Goal: Task Accomplishment & Management: Use online tool/utility

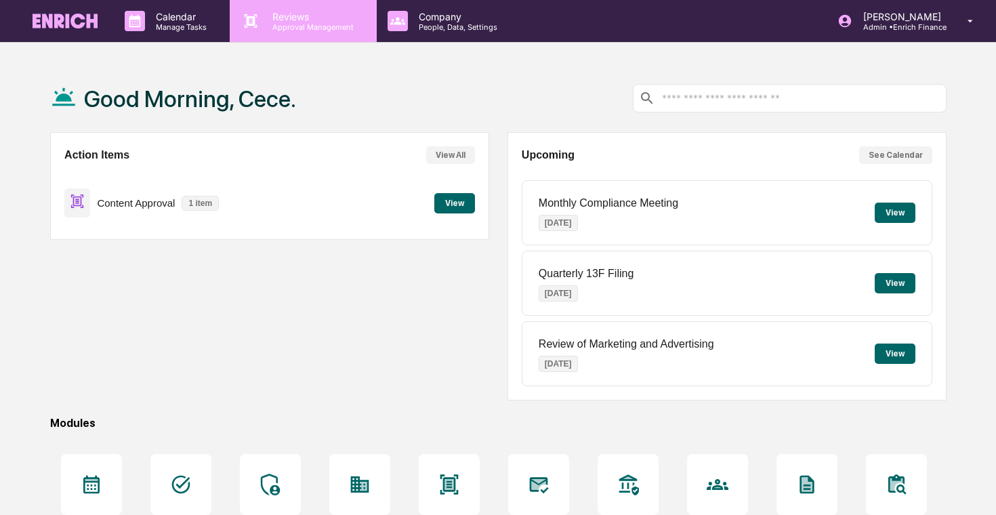
click at [304, 26] on p "Approval Management" at bounding box center [310, 26] width 99 height 9
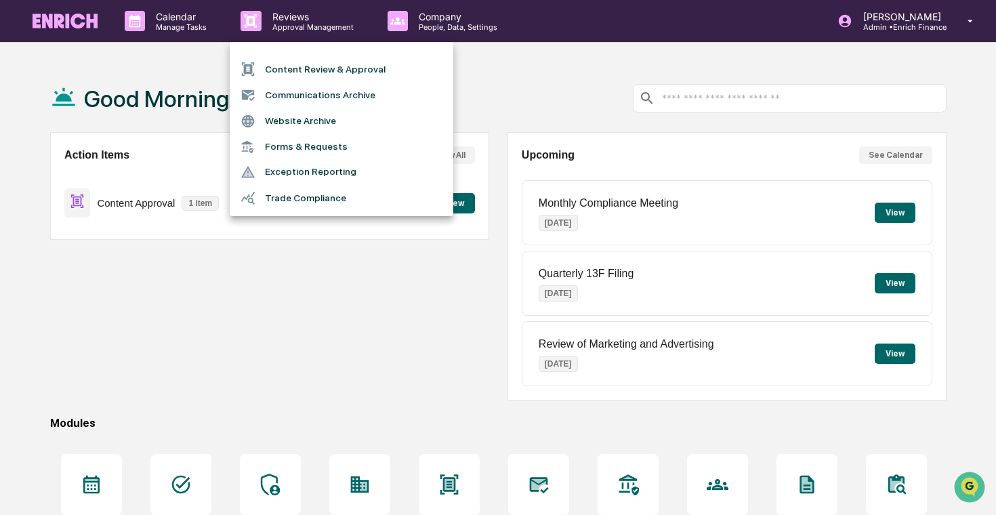
click at [306, 62] on li "Content Review & Approval" at bounding box center [342, 69] width 224 height 26
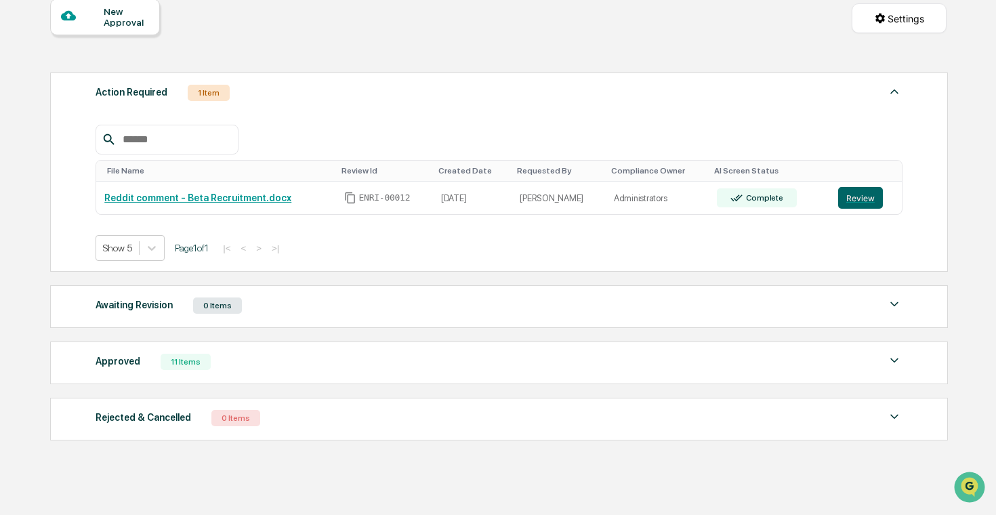
scroll to position [156, 0]
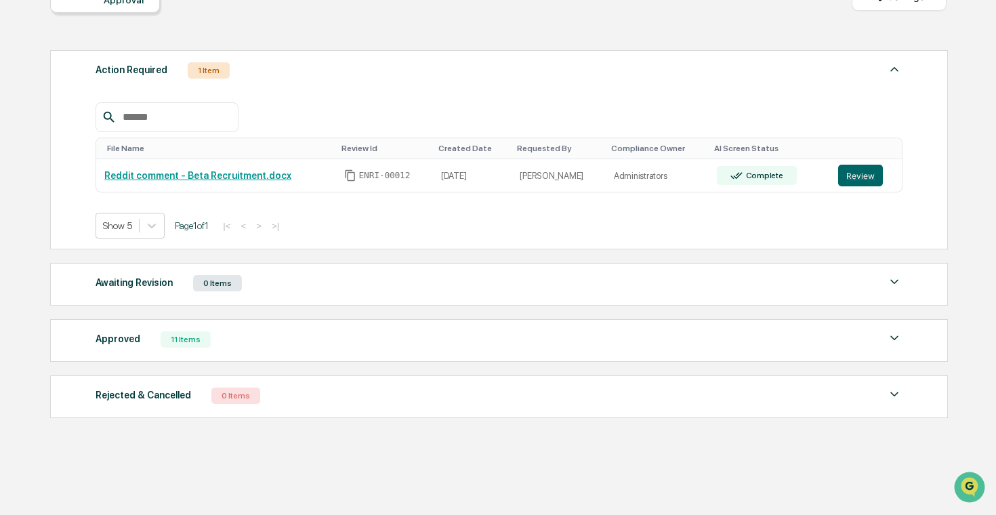
click at [340, 327] on div "Approved 11 Items File Name Review Id Created Date Requested By Compliance Owne…" at bounding box center [499, 340] width 898 height 43
click at [354, 348] on div "Approved 11 Items" at bounding box center [499, 339] width 807 height 19
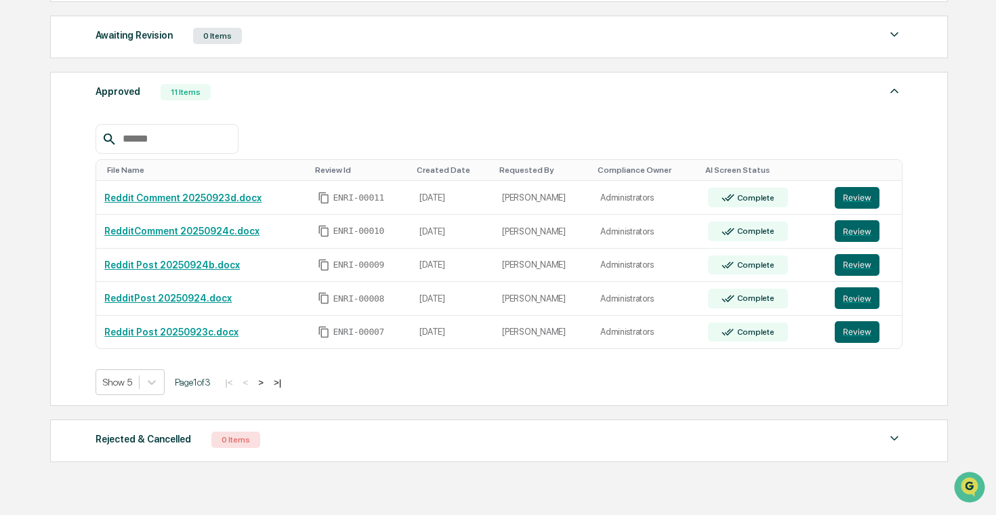
scroll to position [447, 0]
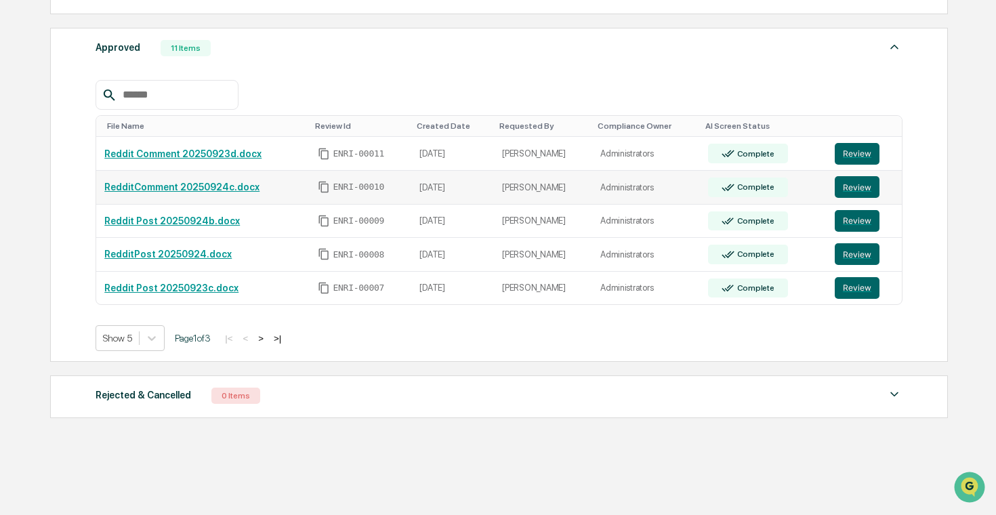
click at [219, 190] on link "RedditComment 20250924c.docx" at bounding box center [181, 187] width 155 height 11
click at [854, 185] on button "Review" at bounding box center [857, 187] width 45 height 22
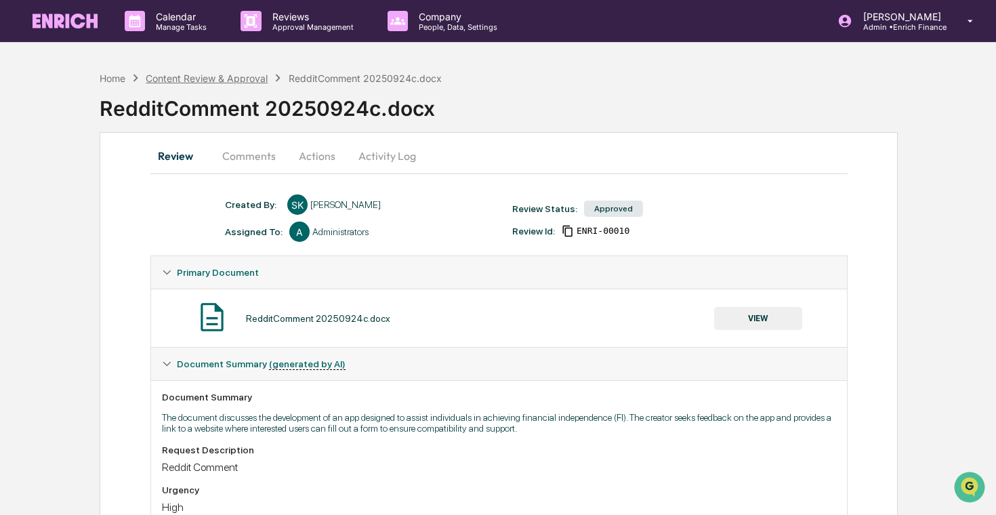
click at [188, 79] on div "Content Review & Approval" at bounding box center [207, 78] width 122 height 12
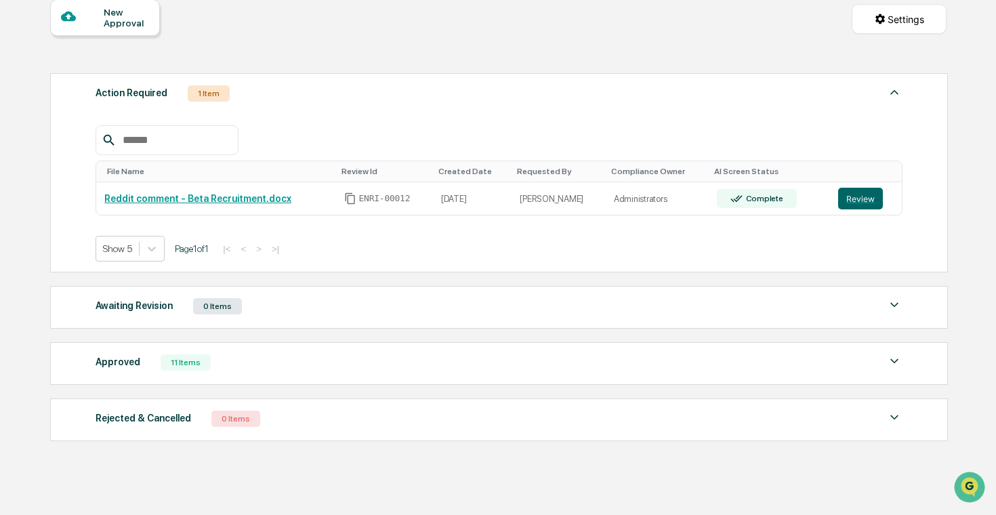
scroll to position [134, 0]
click at [293, 379] on div "Approved 11 Items File Name Review Id Created Date Requested By Compliance Owne…" at bounding box center [499, 362] width 898 height 43
click at [305, 372] on div "Approved 11 Items File Name Review Id Created Date Requested By Compliance Owne…" at bounding box center [499, 362] width 898 height 43
click at [314, 364] on div "Approved 11 Items" at bounding box center [499, 361] width 807 height 19
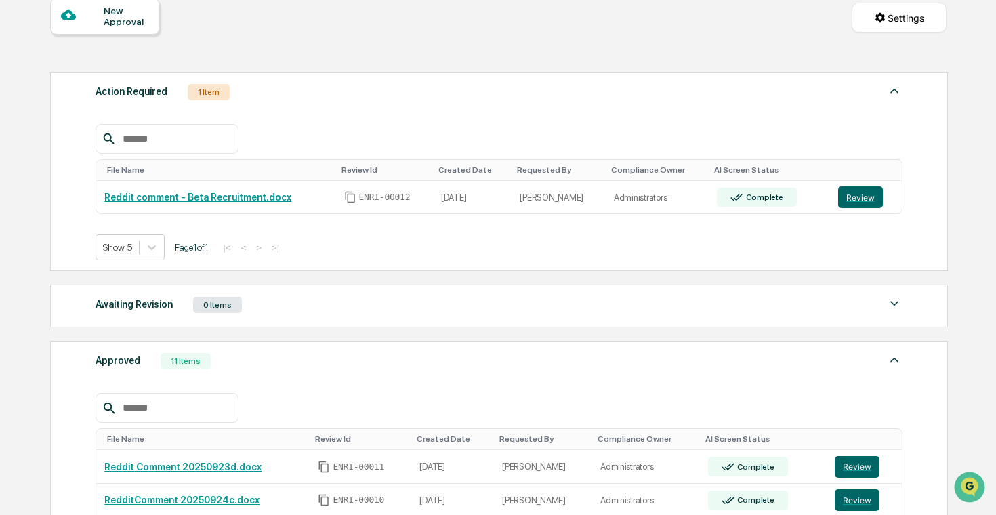
click at [314, 364] on div "Approved 11 Items" at bounding box center [499, 361] width 807 height 19
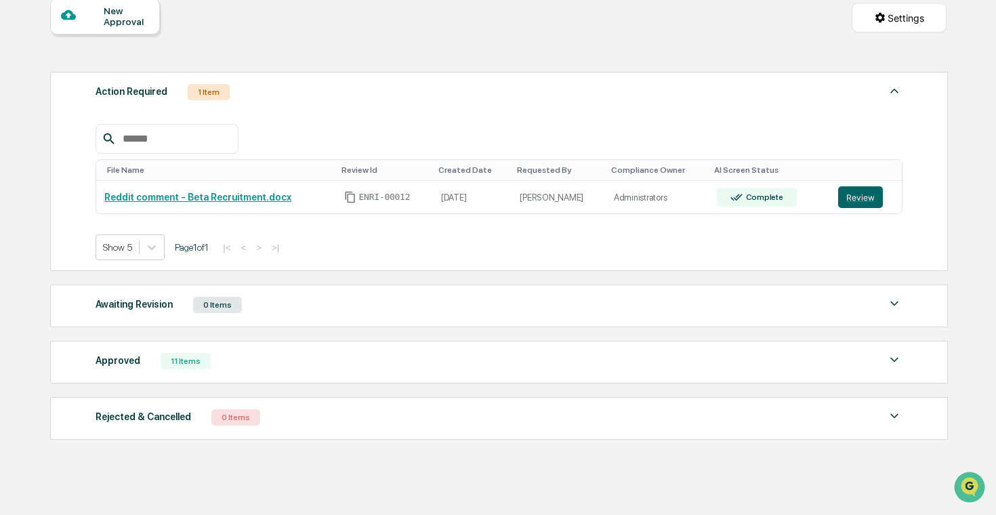
click at [714, 369] on div "Approved 11 Items" at bounding box center [499, 361] width 807 height 19
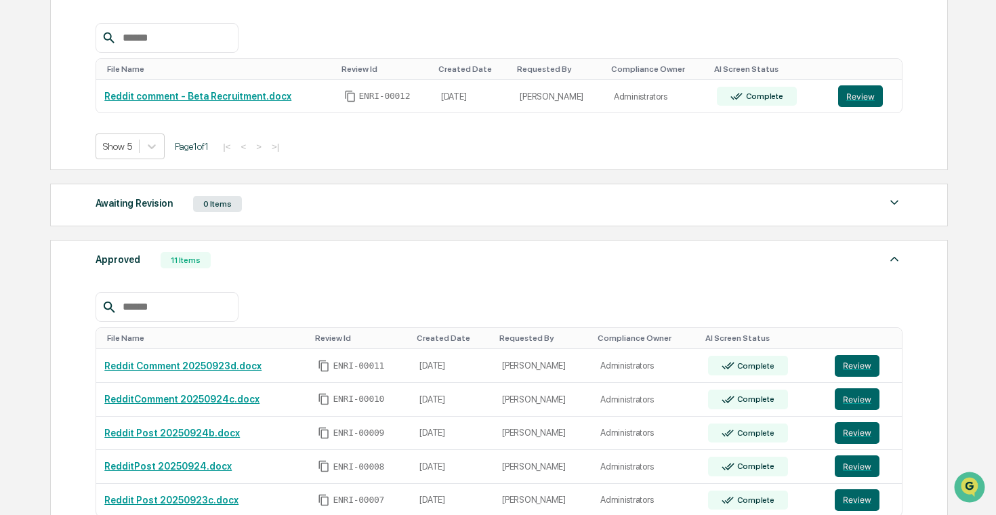
scroll to position [447, 0]
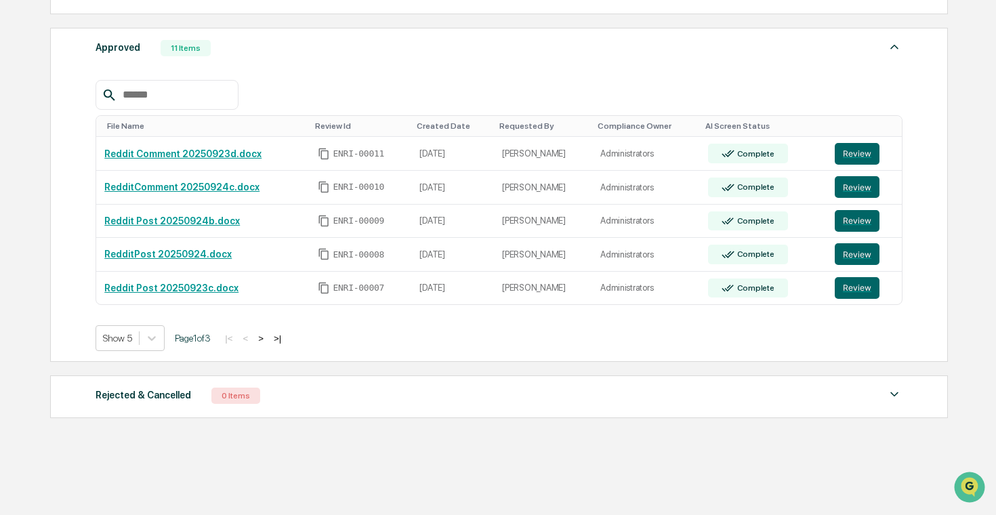
click at [268, 339] on button ">" at bounding box center [261, 339] width 14 height 12
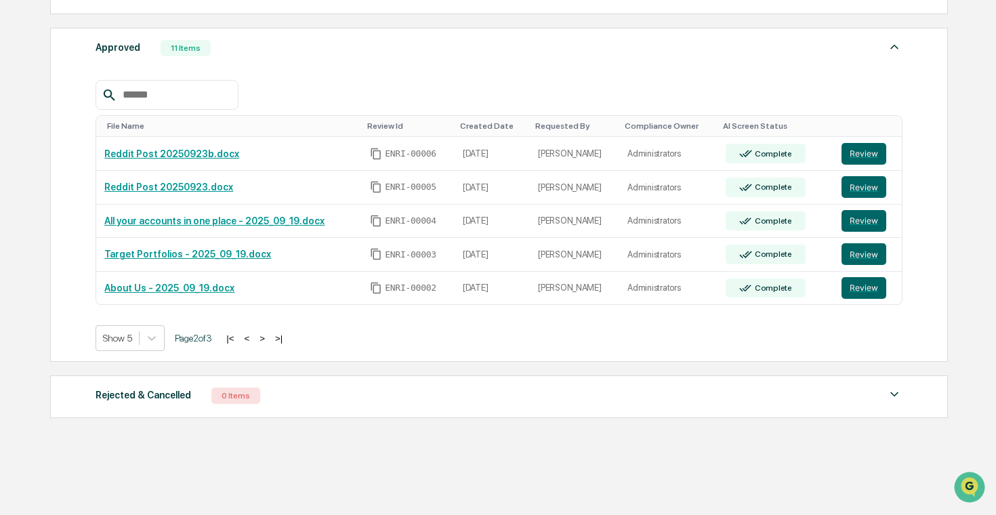
click at [269, 338] on button ">" at bounding box center [262, 339] width 14 height 12
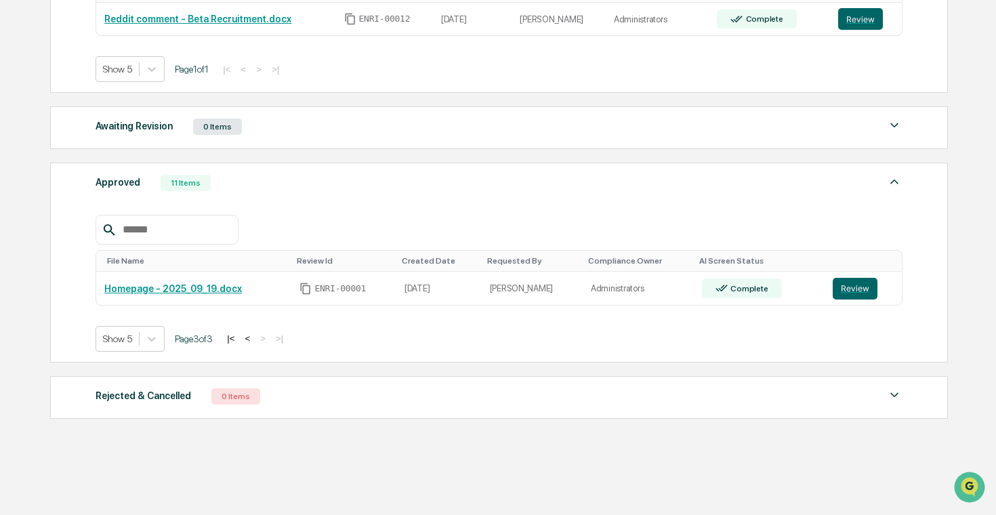
click at [253, 340] on div "|< < > >|" at bounding box center [255, 339] width 64 height 12
click at [254, 337] on button "<" at bounding box center [247, 339] width 14 height 12
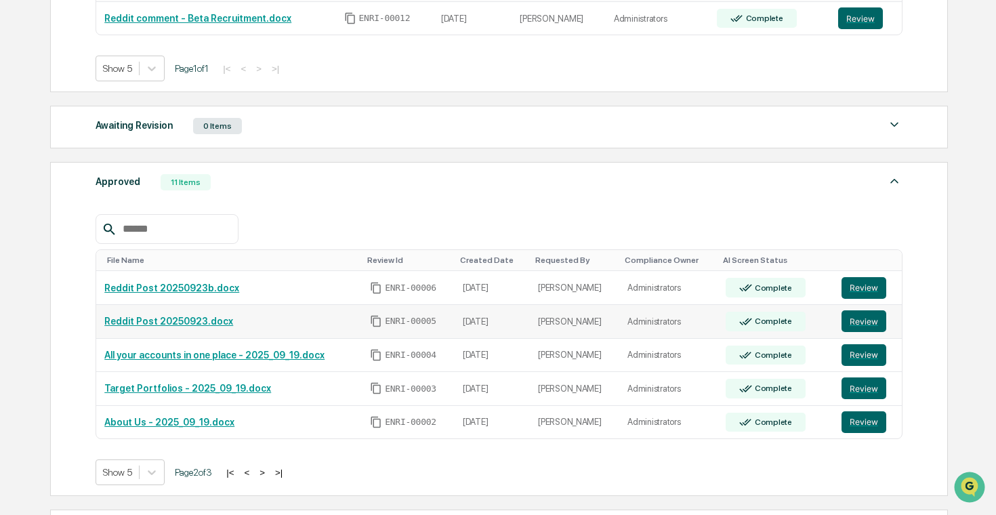
click at [222, 322] on link "Reddit Post 20250923.docx" at bounding box center [168, 321] width 129 height 11
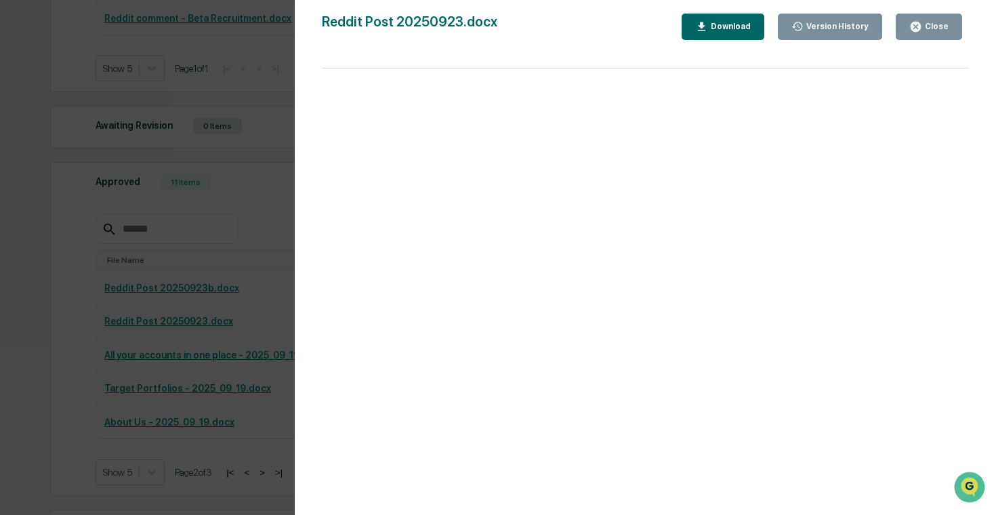
click at [226, 168] on div "Version History [DATE] 09:38 PM [PERSON_NAME] Reddit Post 20250923.docx Close V…" at bounding box center [498, 257] width 996 height 515
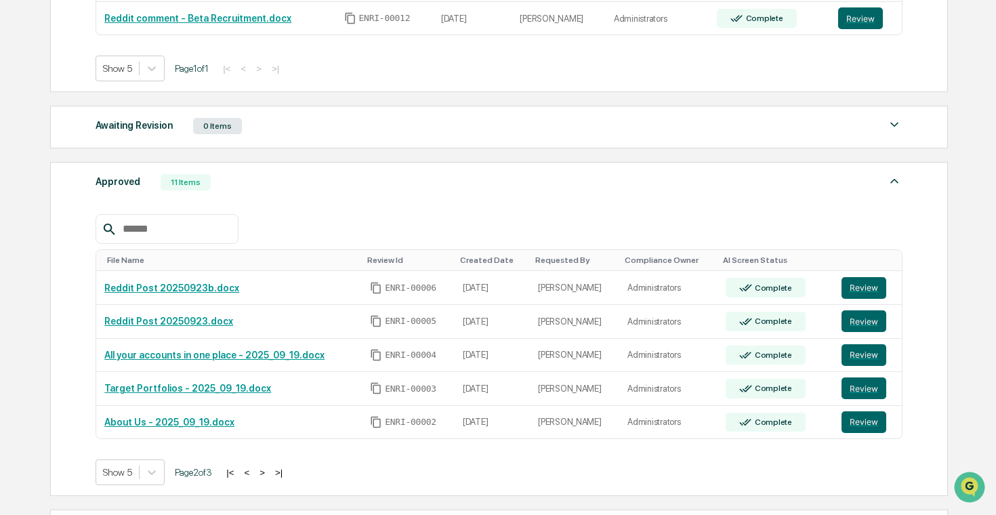
scroll to position [0, 0]
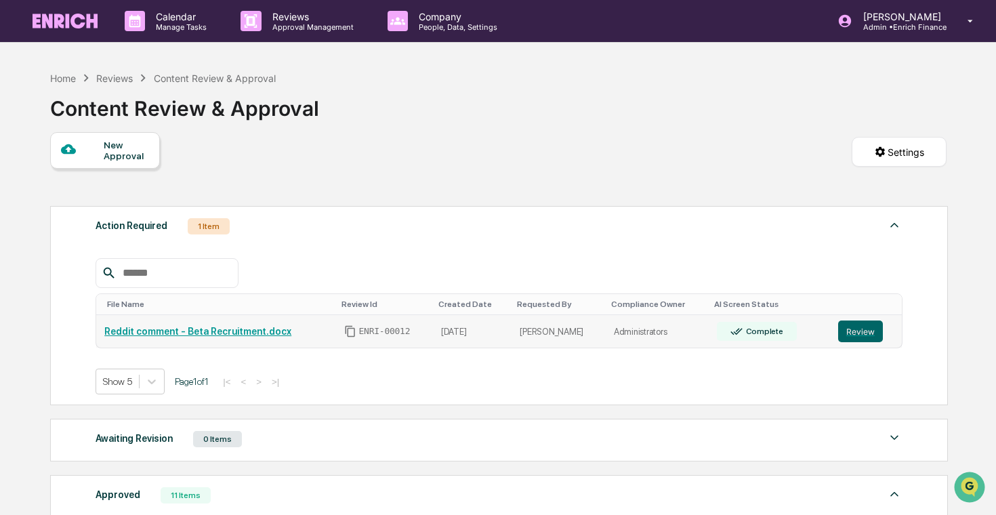
click at [247, 332] on link "Reddit comment - Beta Recruitment.docx" at bounding box center [197, 331] width 187 height 11
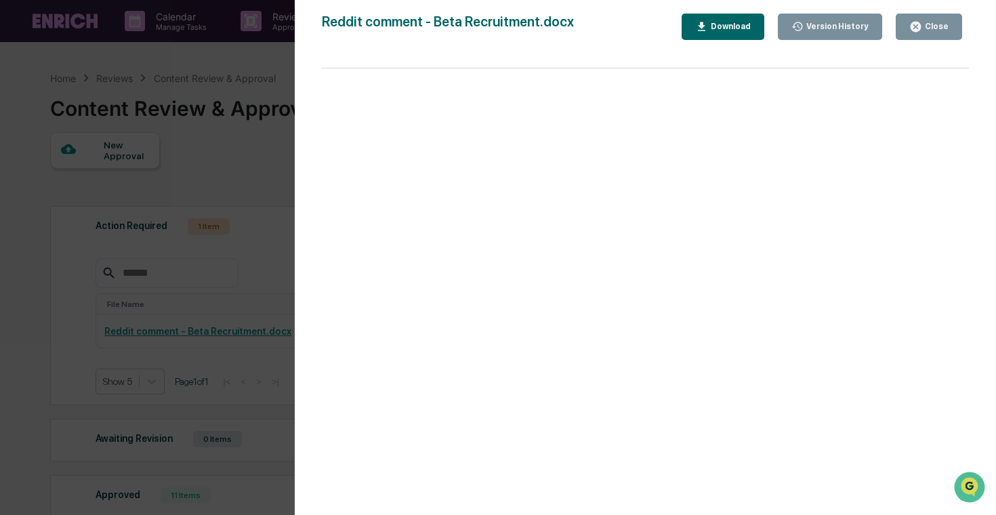
click at [722, 26] on div "Download" at bounding box center [729, 26] width 43 height 9
click at [203, 163] on div "Version History [DATE] 11:45 PM [PERSON_NAME] Reddit comment - Beta Recruitment…" at bounding box center [498, 257] width 996 height 515
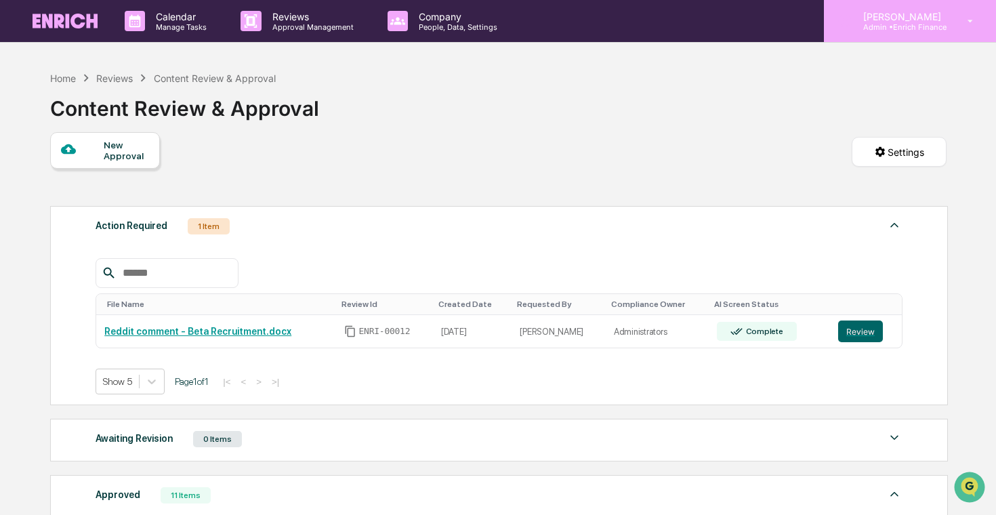
click at [923, 35] on div "[PERSON_NAME] Admin • Enrich Finance" at bounding box center [910, 21] width 172 height 42
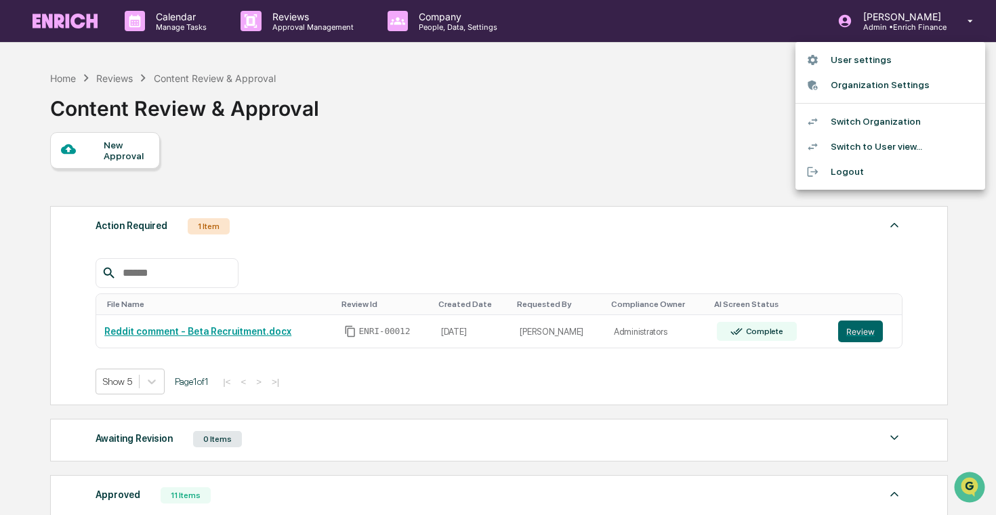
click at [389, 112] on div at bounding box center [498, 257] width 996 height 515
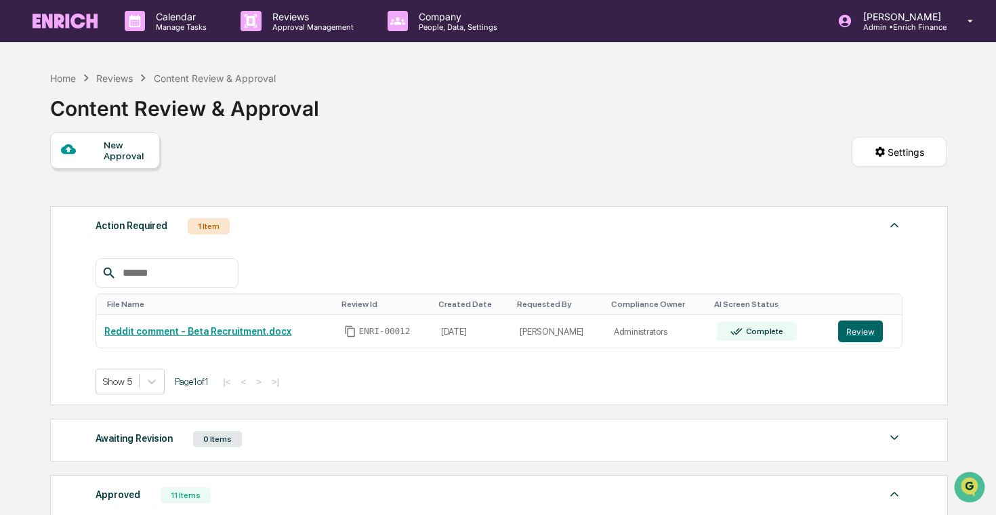
click at [64, 22] on img at bounding box center [65, 21] width 65 height 15
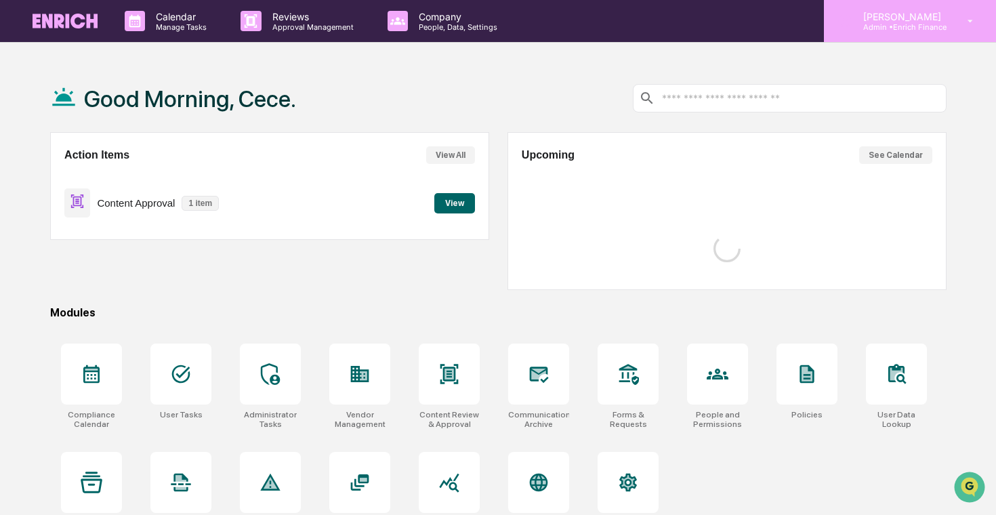
click at [902, 20] on p "[PERSON_NAME]" at bounding box center [900, 17] width 96 height 12
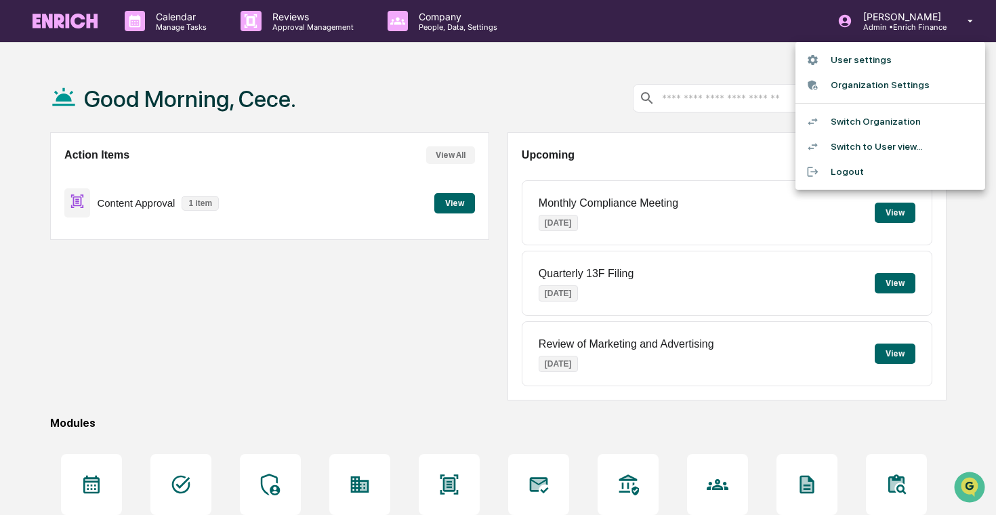
click at [865, 124] on li "Switch Organization" at bounding box center [890, 121] width 190 height 25
